Goal: Information Seeking & Learning: Learn about a topic

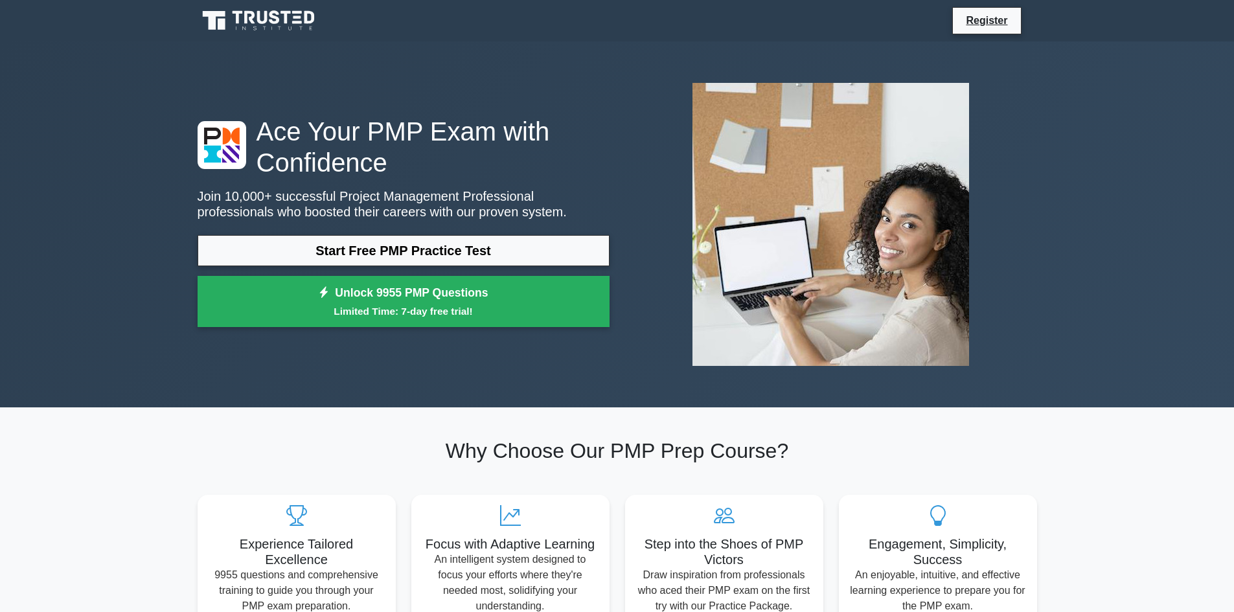
click at [415, 253] on link "Start Free PMP Practice Test" at bounding box center [404, 250] width 412 height 31
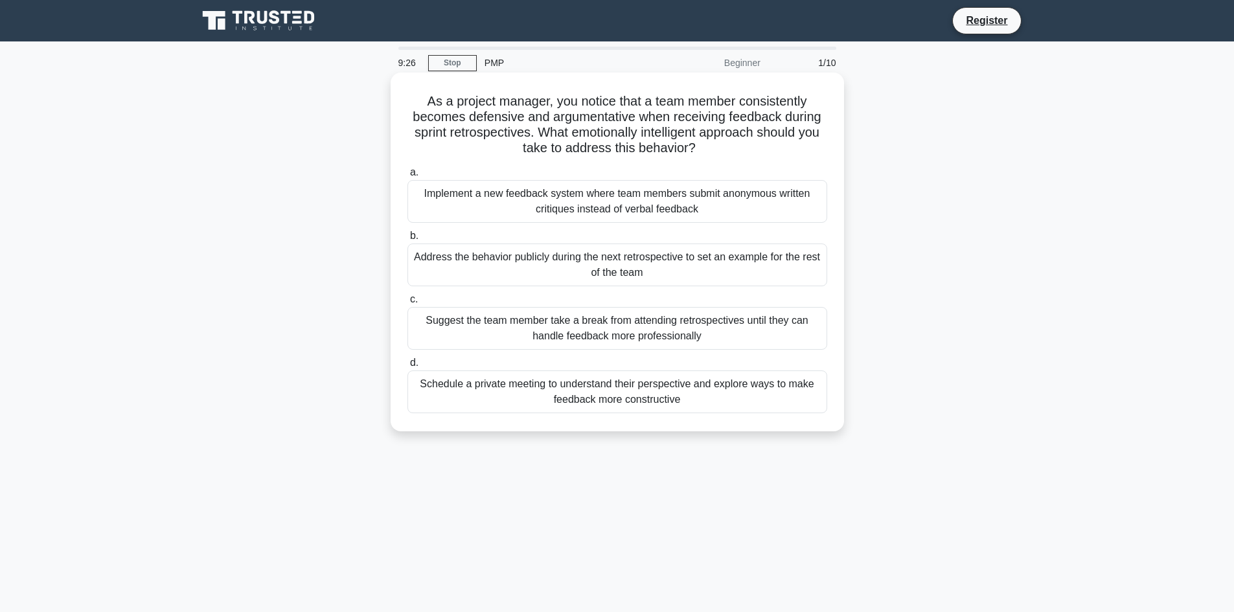
click at [498, 394] on div "Schedule a private meeting to understand their perspective and explore ways to …" at bounding box center [617, 392] width 420 height 43
click at [407, 367] on input "d. Schedule a private meeting to understand their perspective and explore ways …" at bounding box center [407, 363] width 0 height 8
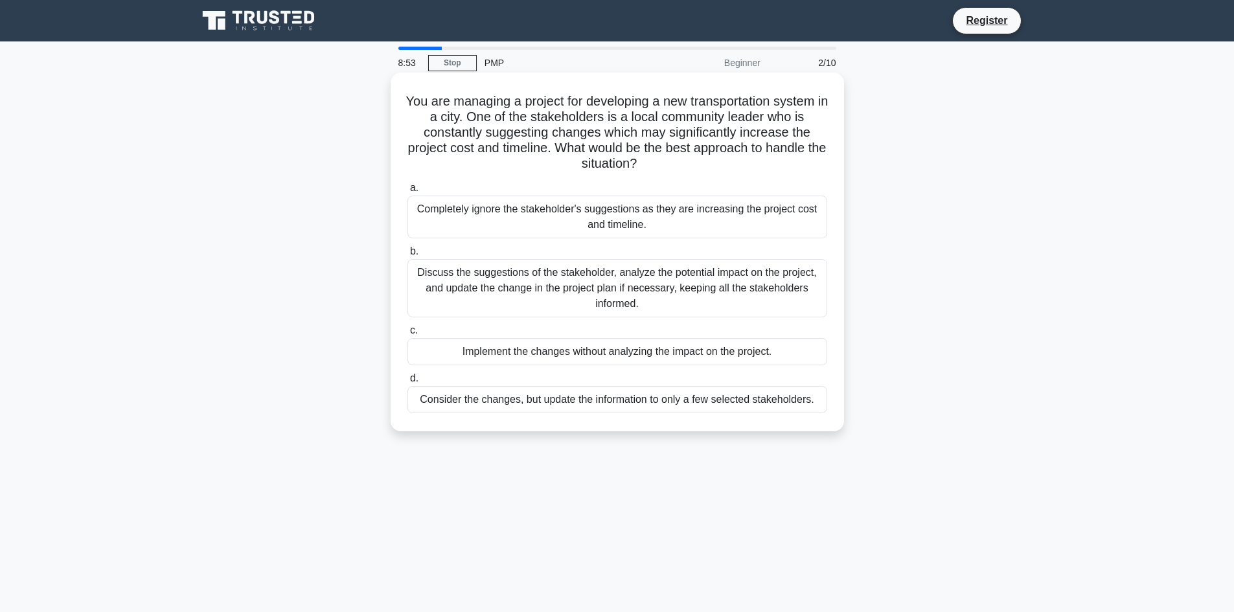
click at [506, 286] on div "Discuss the suggestions of the stakeholder, analyze the potential impact on the…" at bounding box center [617, 288] width 420 height 58
click at [407, 256] on input "b. Discuss the suggestions of the stakeholder, analyze the potential impact on …" at bounding box center [407, 251] width 0 height 8
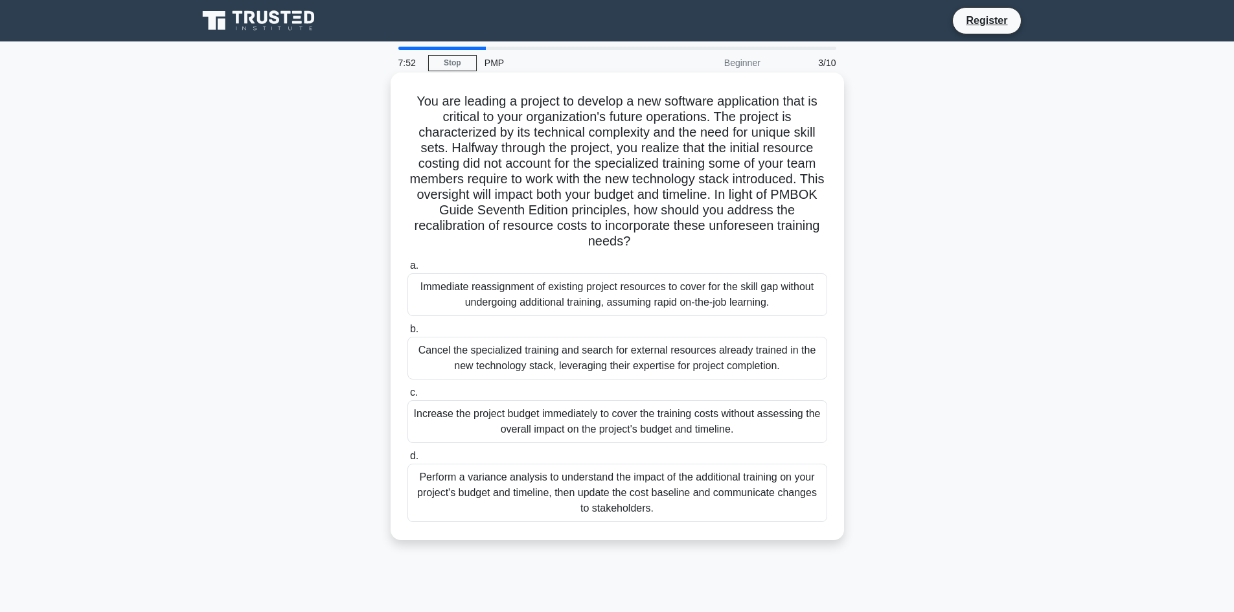
click at [496, 482] on div "Perform a variance analysis to understand the impact of the additional training…" at bounding box center [617, 493] width 420 height 58
click at [407, 461] on input "d. Perform a variance analysis to understand the impact of the additional train…" at bounding box center [407, 456] width 0 height 8
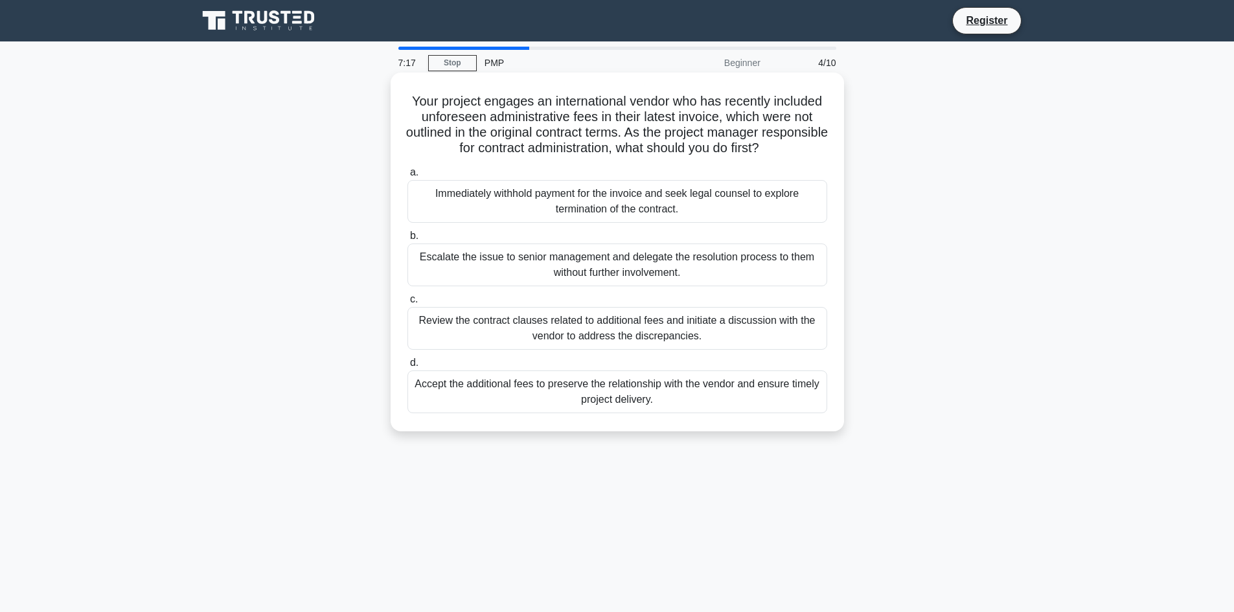
click at [584, 342] on div "Review the contract clauses related to additional fees and initiate a discussio…" at bounding box center [617, 328] width 420 height 43
click at [407, 304] on input "c. Review the contract clauses related to additional fees and initiate a discus…" at bounding box center [407, 299] width 0 height 8
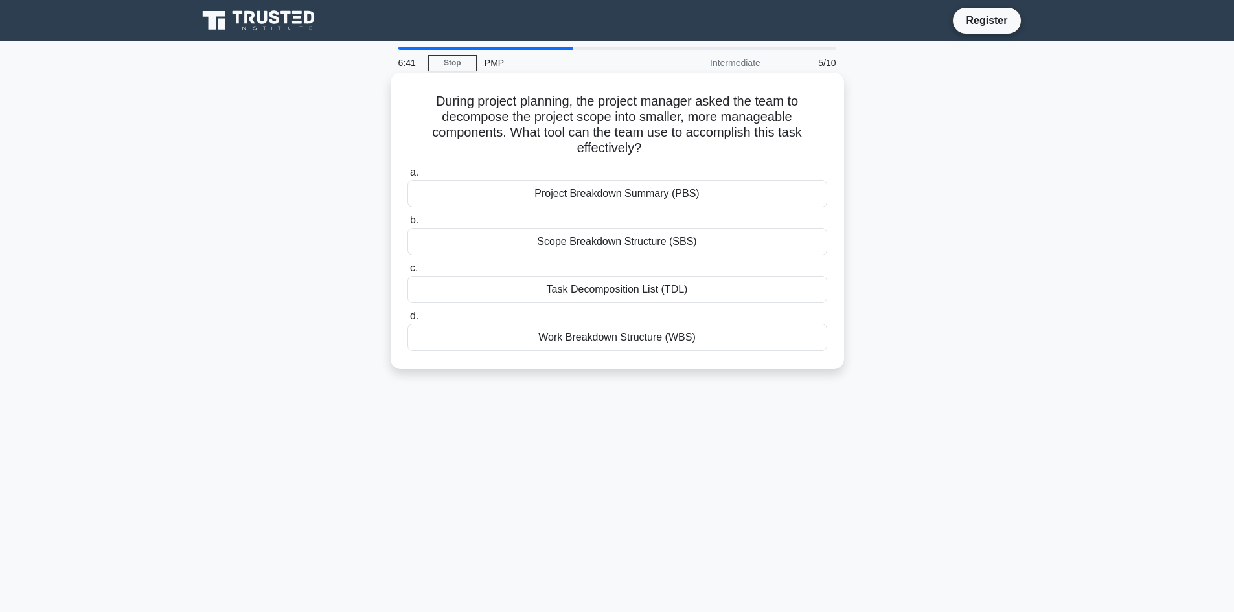
click at [602, 294] on div "Task Decomposition List (TDL)" at bounding box center [617, 289] width 420 height 27
click at [407, 273] on input "c. Task Decomposition List (TDL)" at bounding box center [407, 268] width 0 height 8
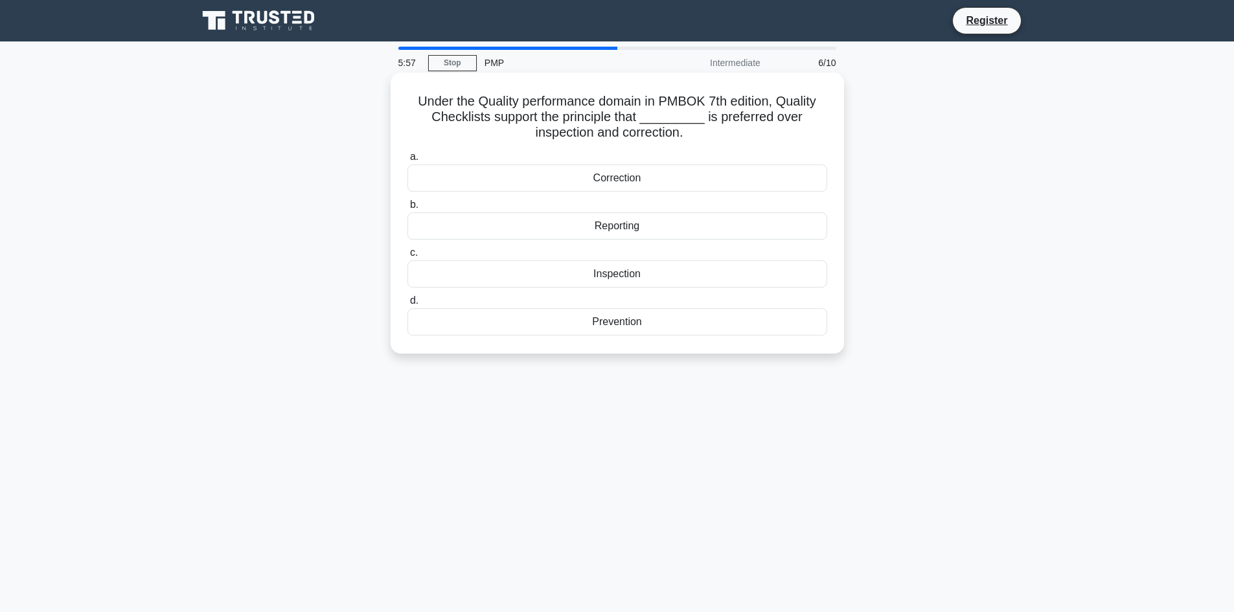
click at [600, 330] on div "Prevention" at bounding box center [617, 321] width 420 height 27
click at [407, 305] on input "d. Prevention" at bounding box center [407, 301] width 0 height 8
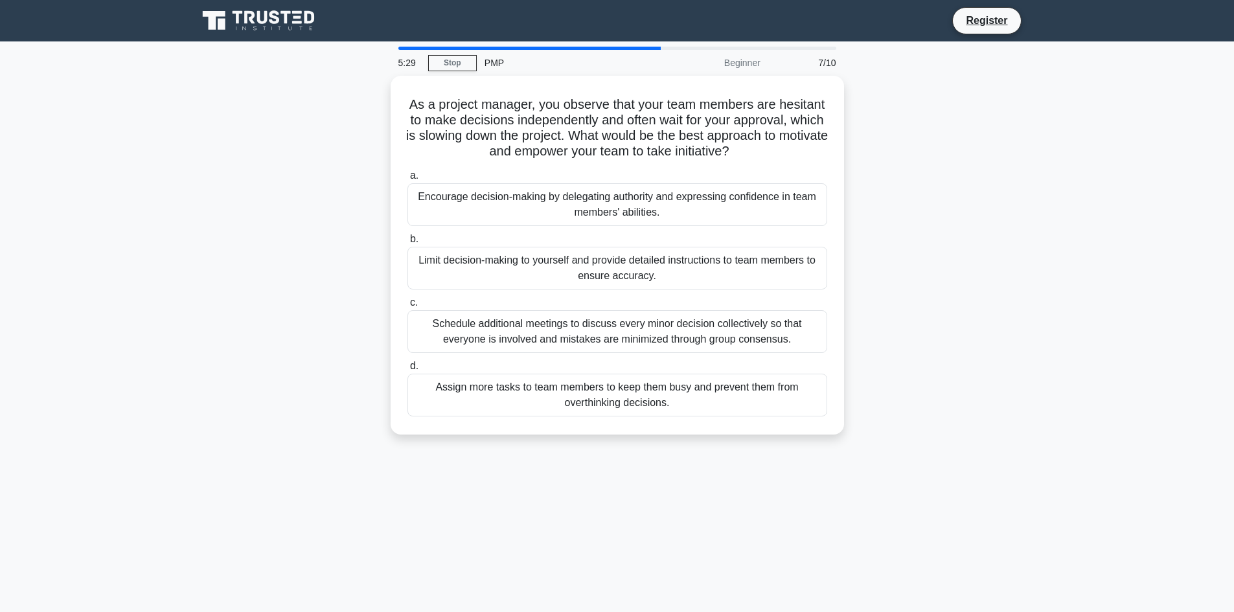
click at [600, 330] on div "Schedule additional meetings to discuss every minor decision collectively so th…" at bounding box center [617, 331] width 420 height 43
click at [407, 307] on input "c. Schedule additional meetings to discuss every minor decision collectively so…" at bounding box center [407, 303] width 0 height 8
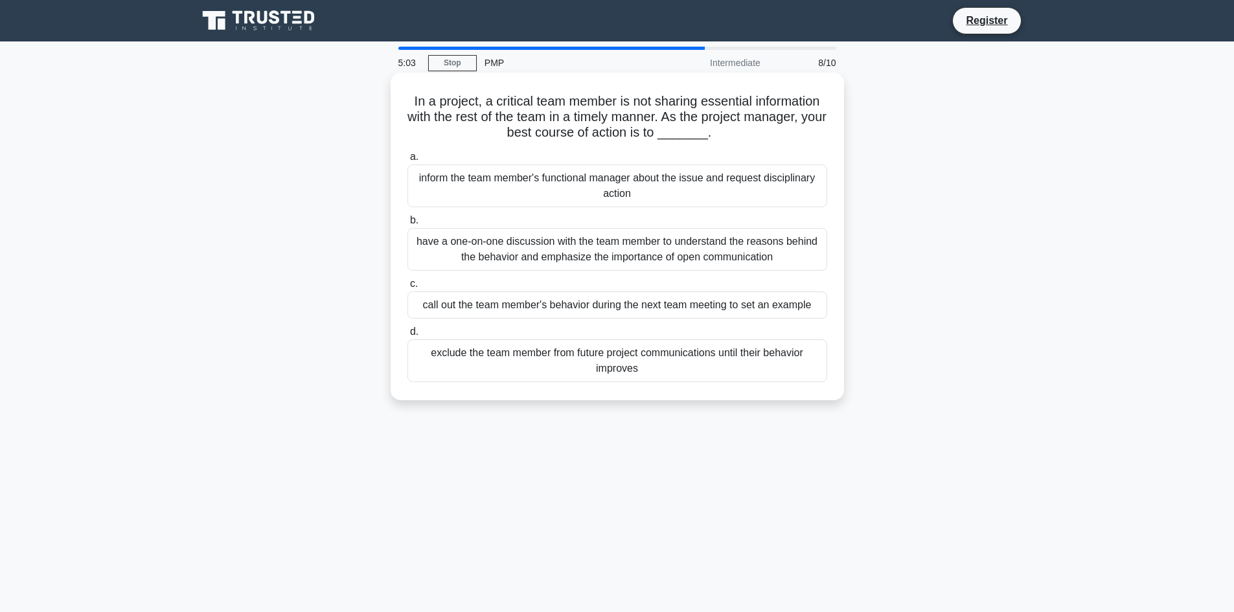
click at [660, 255] on div "have a one-on-one discussion with the team member to understand the reasons beh…" at bounding box center [617, 249] width 420 height 43
click at [407, 225] on input "b. have a one-on-one discussion with the team member to understand the reasons …" at bounding box center [407, 220] width 0 height 8
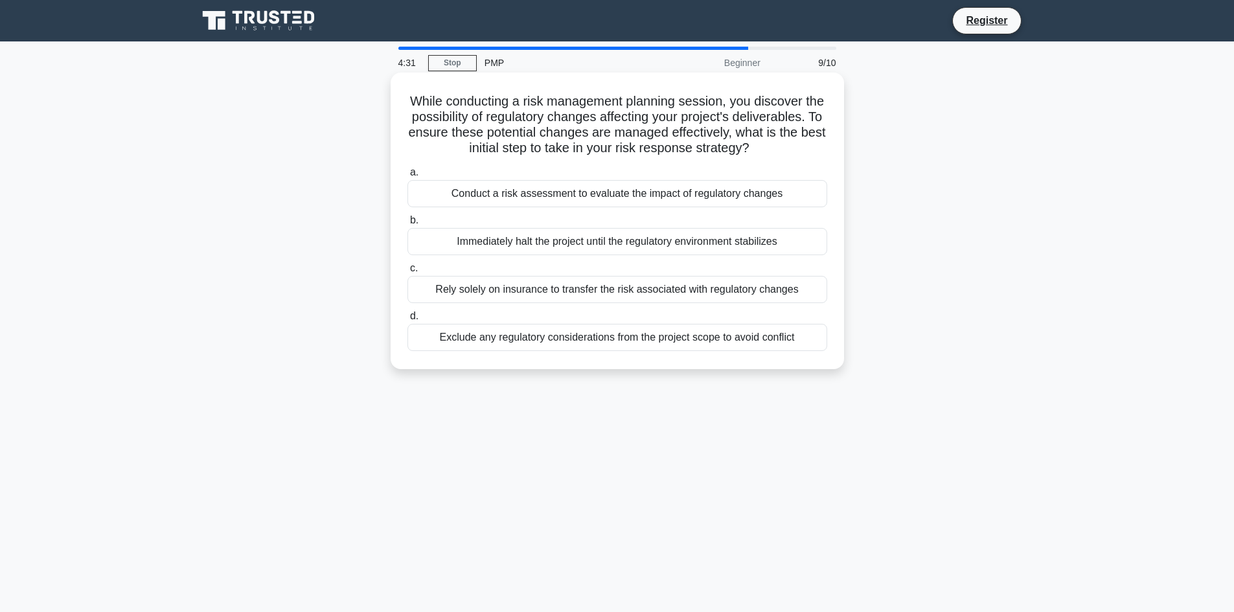
click at [733, 207] on div "Conduct a risk assessment to evaluate the impact of regulatory changes" at bounding box center [617, 193] width 420 height 27
click at [407, 177] on input "a. Conduct a risk assessment to evaluate the impact of regulatory changes" at bounding box center [407, 172] width 0 height 8
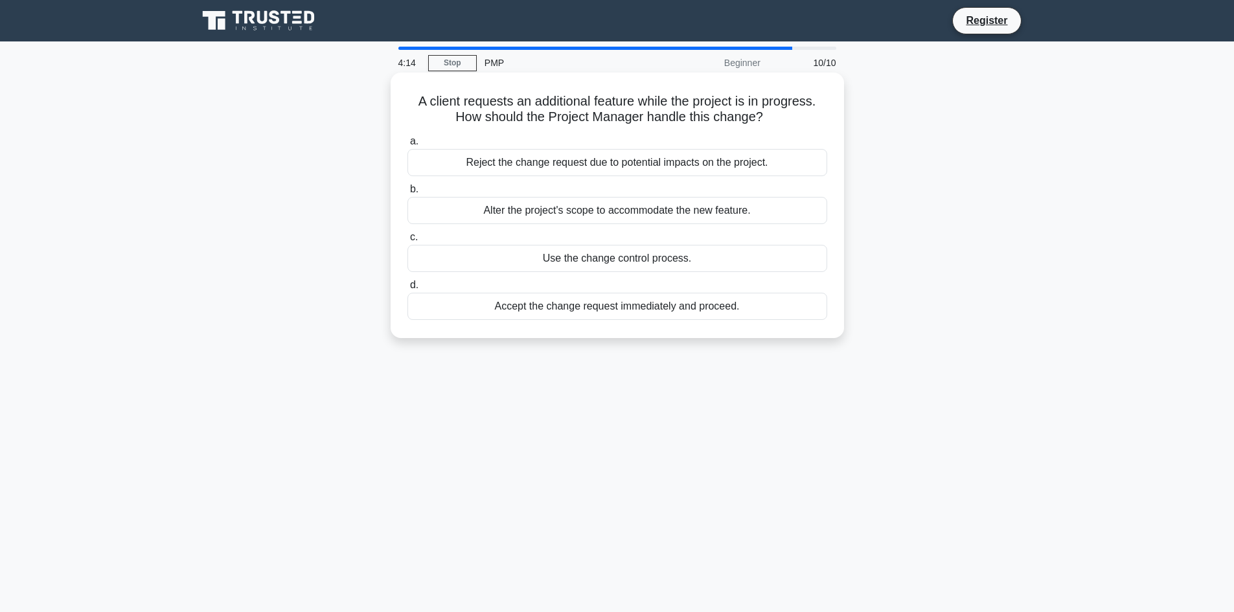
click at [722, 208] on div "Alter the project's scope to accommodate the new feature." at bounding box center [617, 210] width 420 height 27
click at [407, 194] on input "b. Alter the project's scope to accommodate the new feature." at bounding box center [407, 189] width 0 height 8
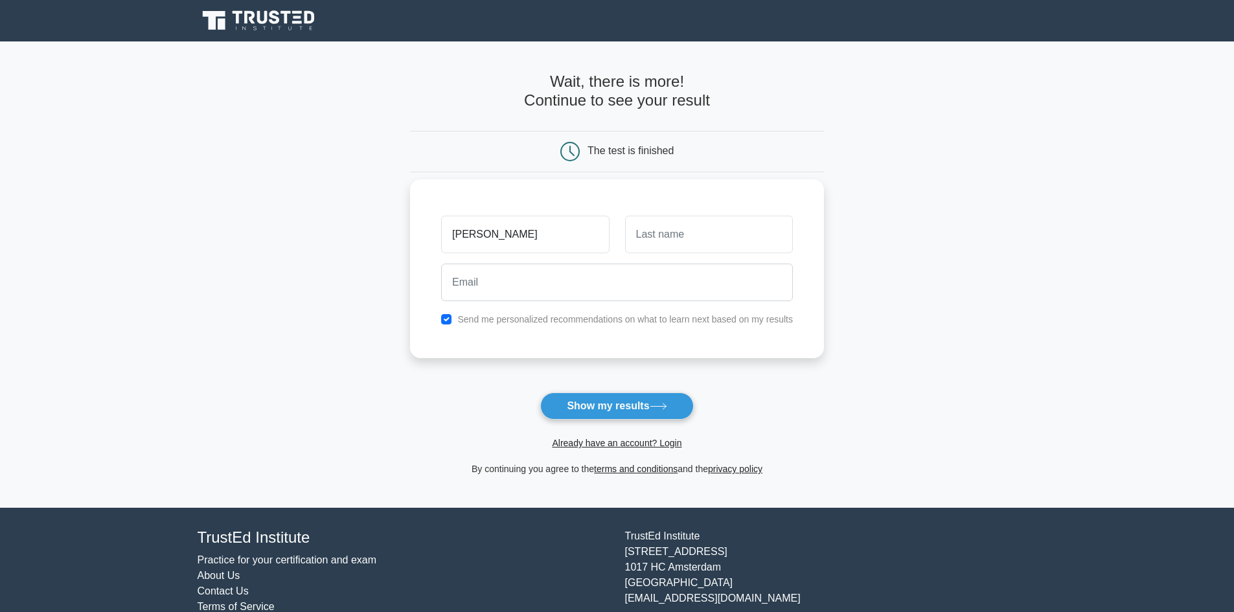
type input "[PERSON_NAME]"
click at [702, 229] on input "text" at bounding box center [709, 235] width 168 height 38
type input "imnadze"
click at [578, 275] on input "email" at bounding box center [617, 283] width 352 height 38
type input "[PERSON_NAME][EMAIL_ADDRESS][DOMAIN_NAME]"
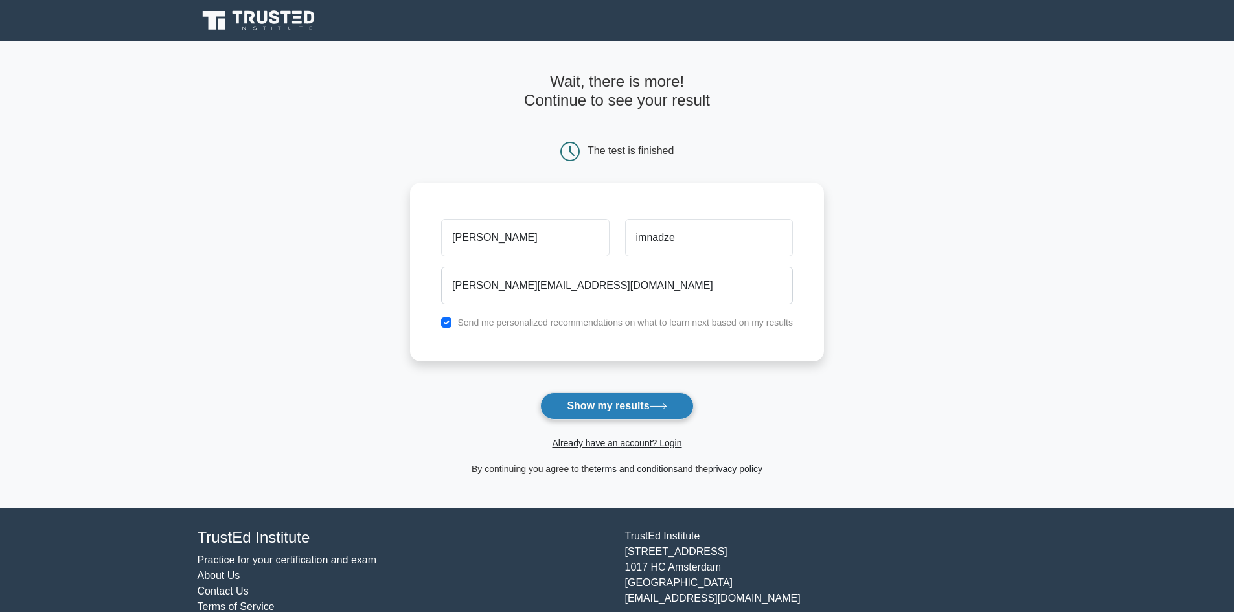
click at [591, 404] on button "Show my results" at bounding box center [616, 406] width 153 height 27
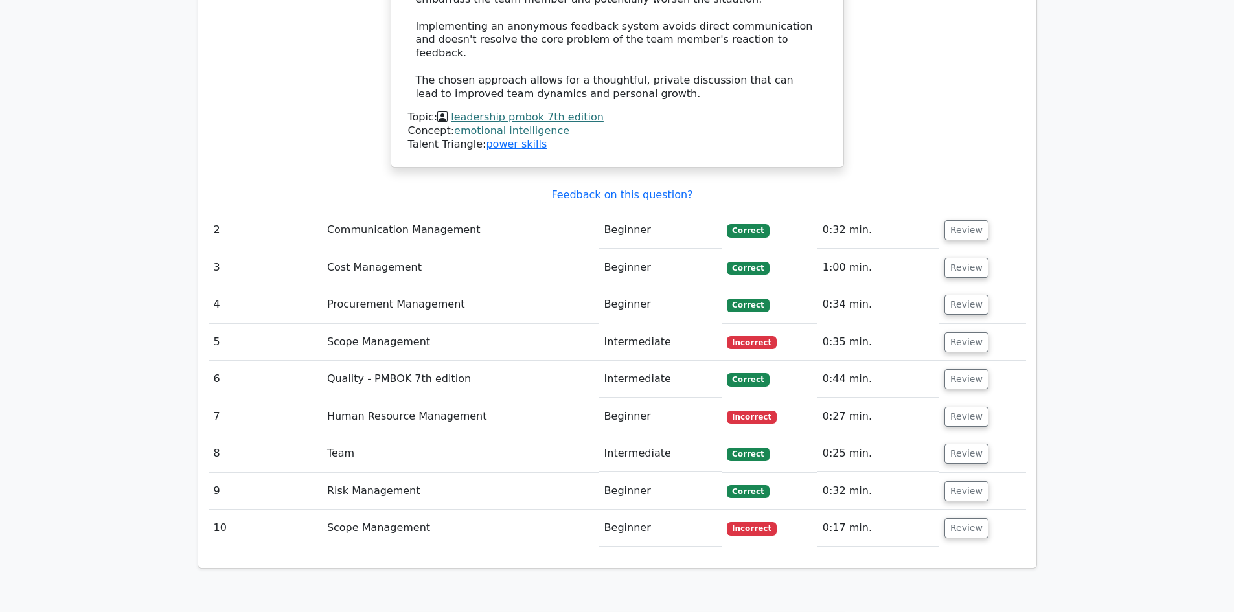
scroll to position [1844, 0]
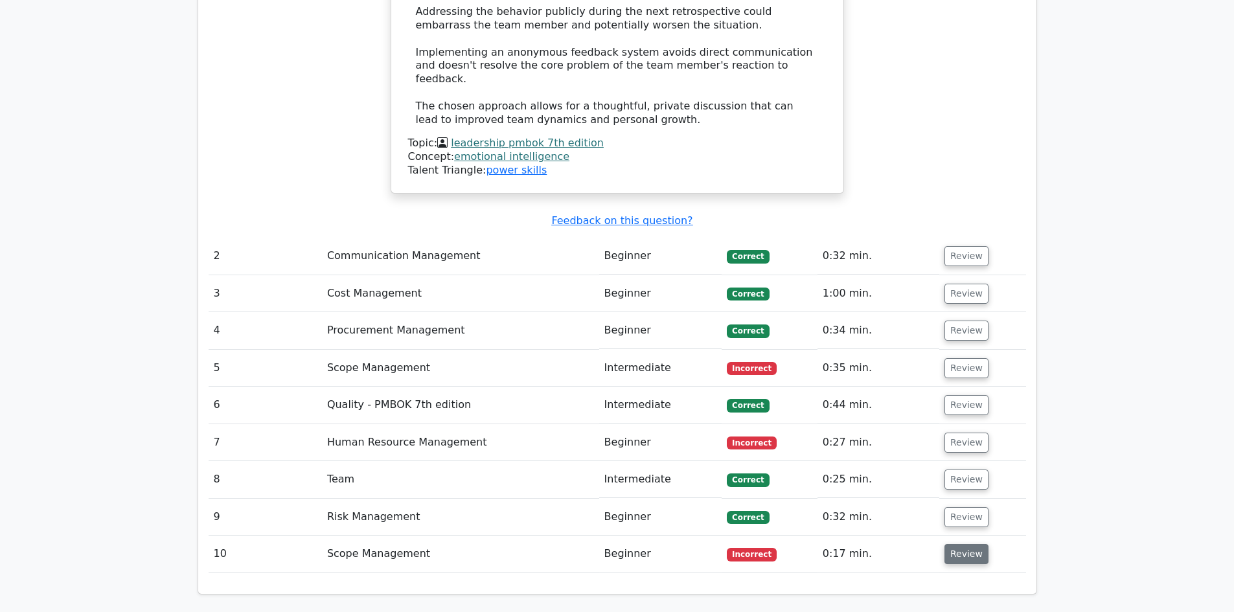
click at [961, 544] on button "Review" at bounding box center [966, 554] width 44 height 20
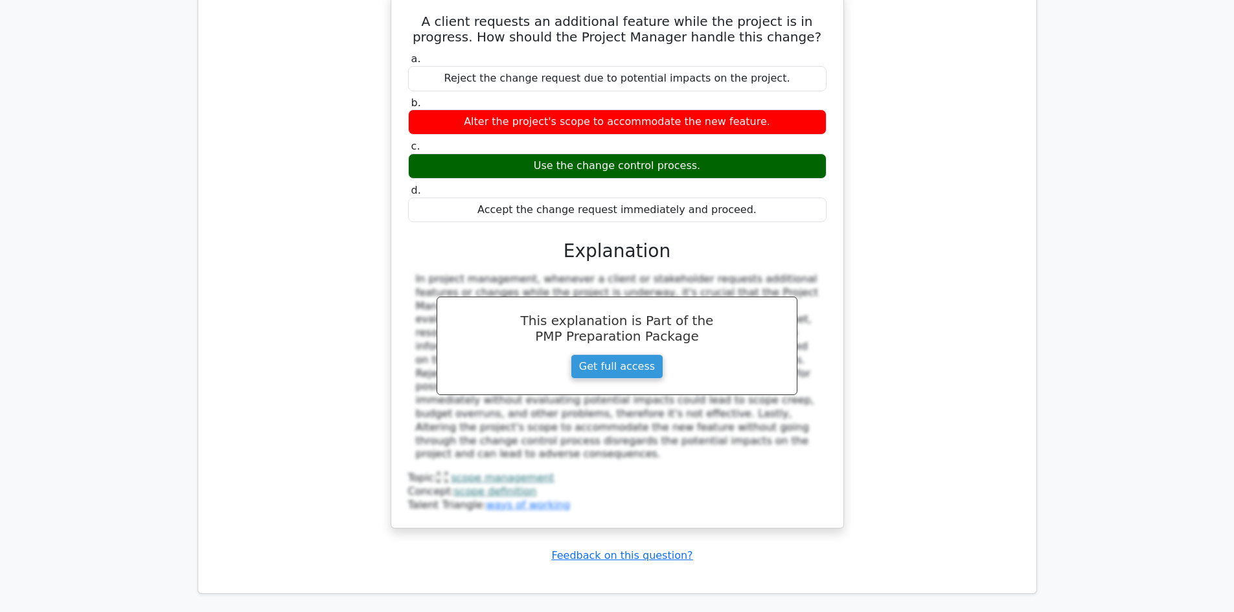
scroll to position [1943, 0]
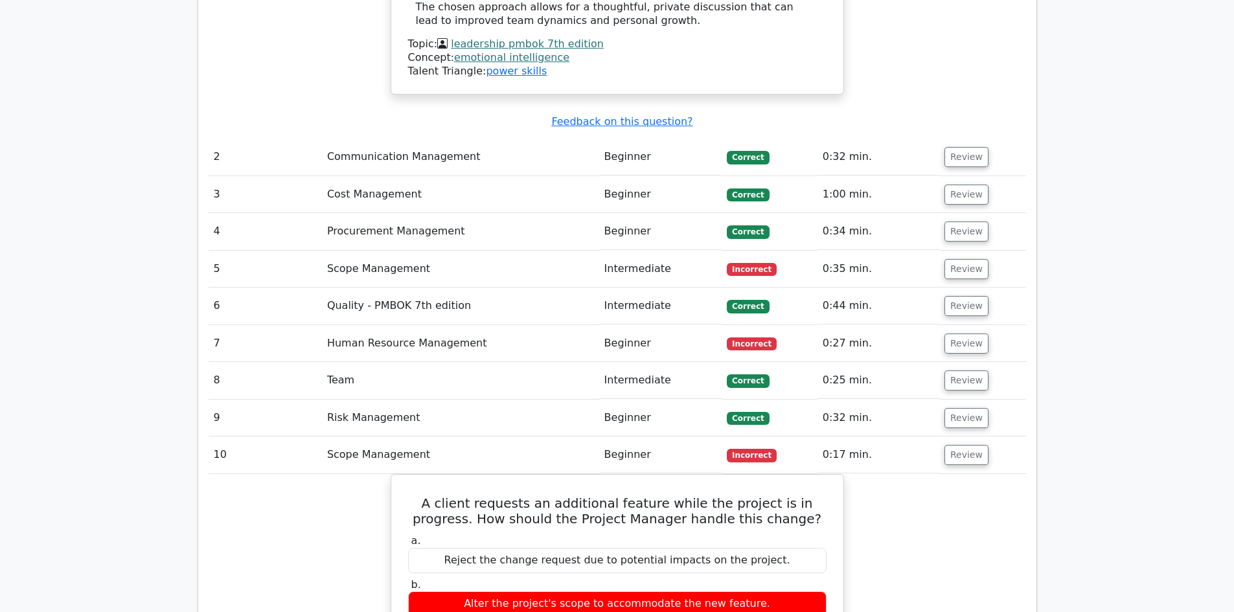
click at [987, 325] on td "Review" at bounding box center [982, 343] width 87 height 37
click at [957, 334] on button "Review" at bounding box center [966, 344] width 44 height 20
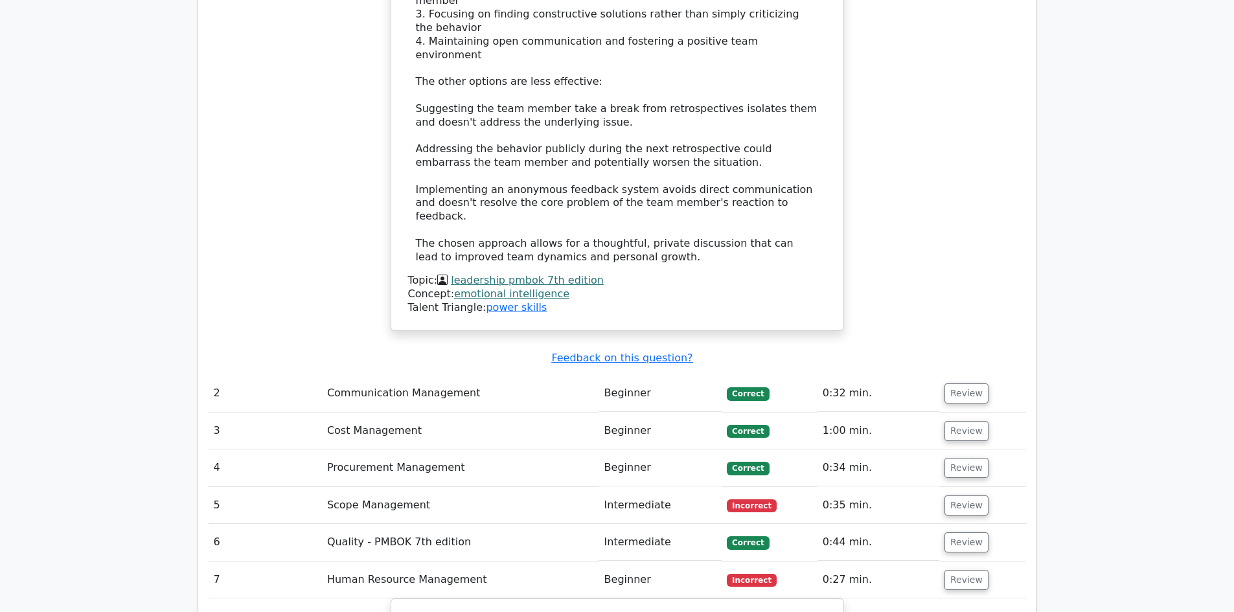
scroll to position [1700, 0]
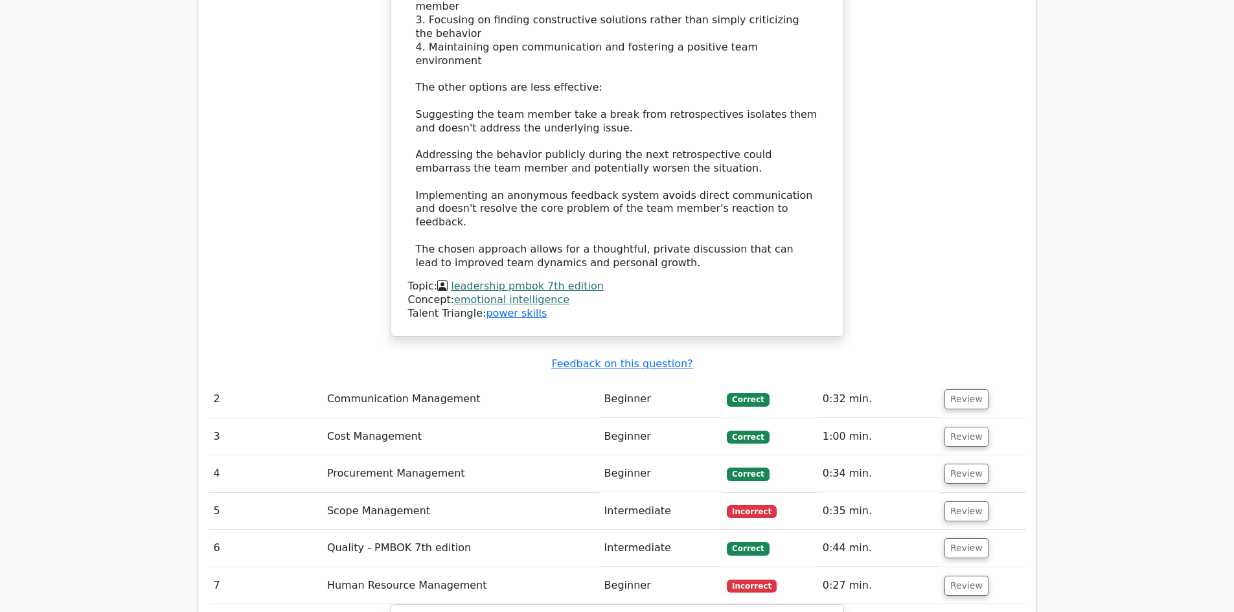
click at [746, 505] on span "Incorrect" at bounding box center [752, 511] width 50 height 13
click at [958, 501] on button "Review" at bounding box center [966, 511] width 44 height 20
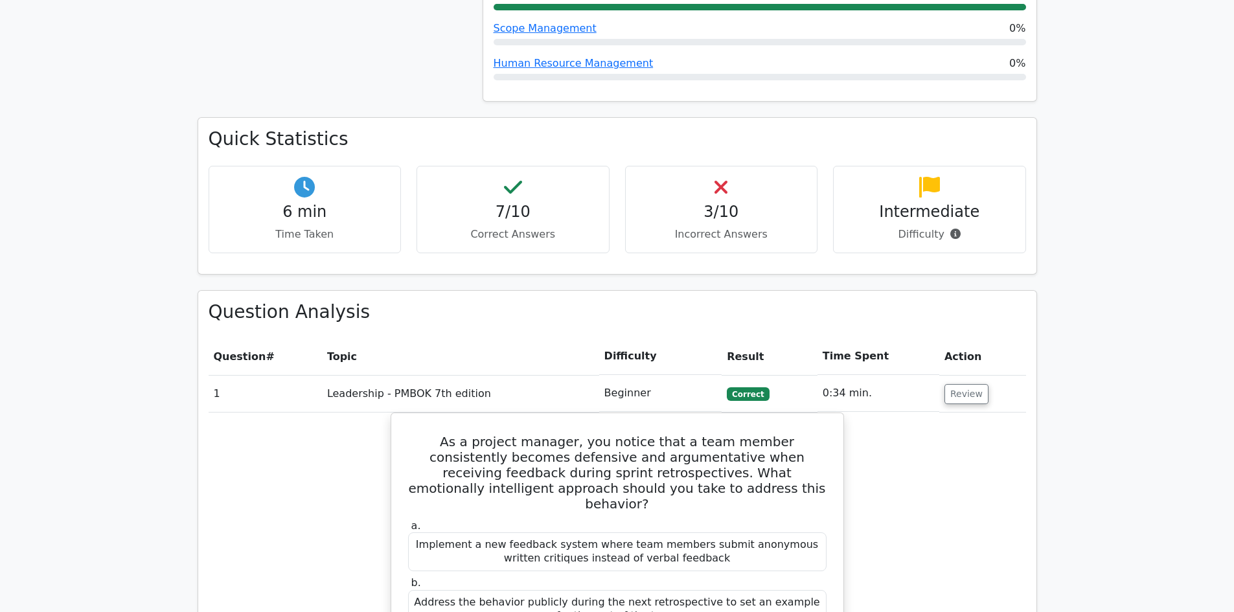
scroll to position [764, 0]
